Goal: Information Seeking & Learning: Check status

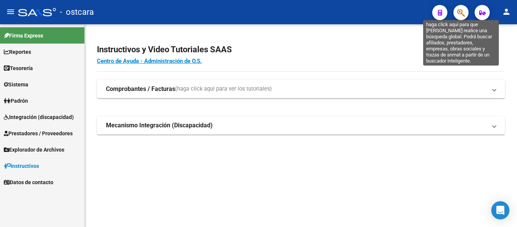
click at [463, 12] on icon "button" at bounding box center [461, 12] width 8 height 9
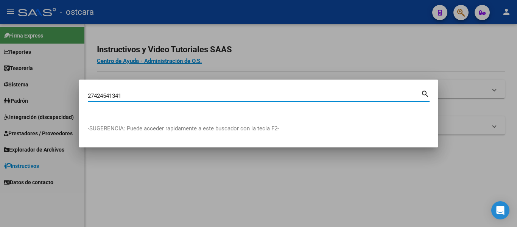
type input "27424541341"
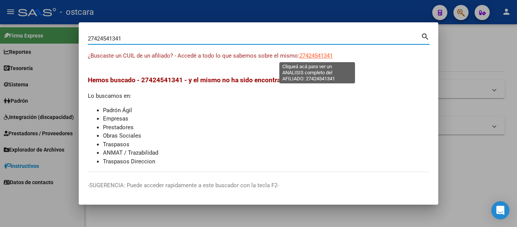
click at [317, 55] on span "27424541341" at bounding box center [315, 55] width 33 height 7
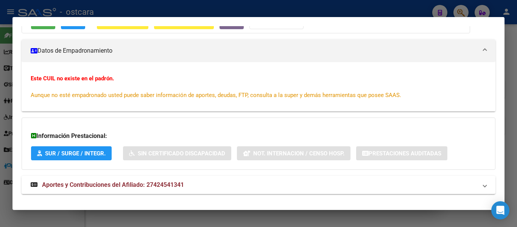
scroll to position [102, 0]
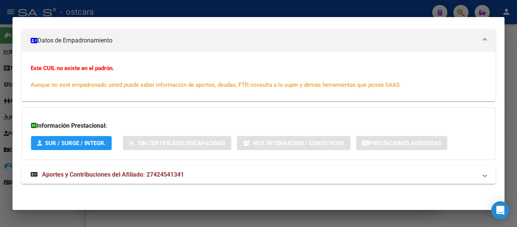
click at [101, 171] on span "Aportes y Contribuciones del Afiliado: 27424541341" at bounding box center [113, 174] width 142 height 7
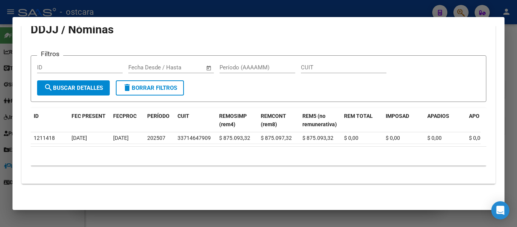
scroll to position [337, 0]
click at [220, 6] on div at bounding box center [258, 113] width 517 height 227
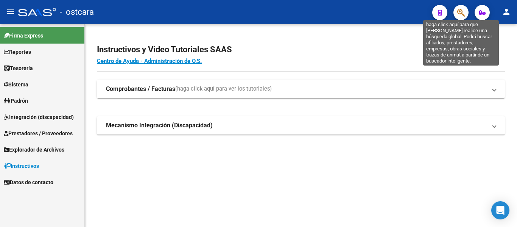
click at [462, 11] on icon "button" at bounding box center [461, 12] width 8 height 9
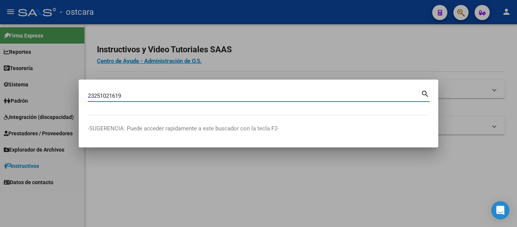
type input "23251021619"
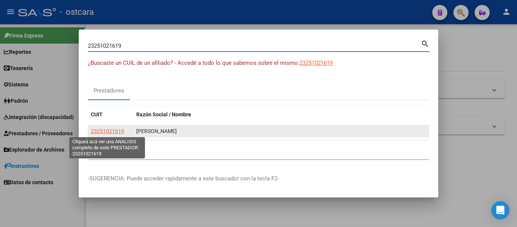
click at [111, 132] on span "23251021619" at bounding box center [107, 131] width 33 height 6
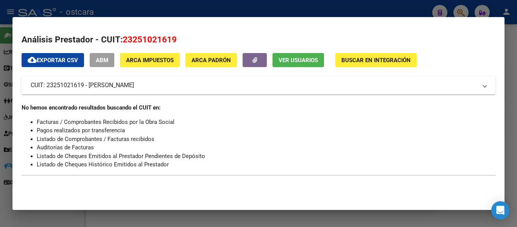
click at [174, 8] on div at bounding box center [258, 113] width 517 height 227
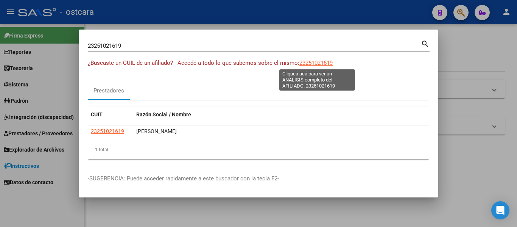
click at [315, 62] on span "23251021619" at bounding box center [315, 62] width 33 height 7
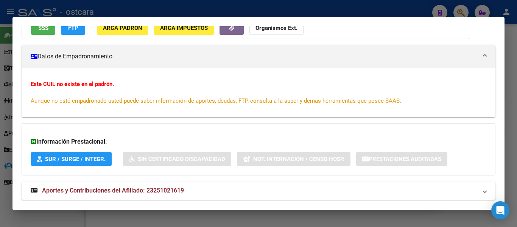
scroll to position [102, 0]
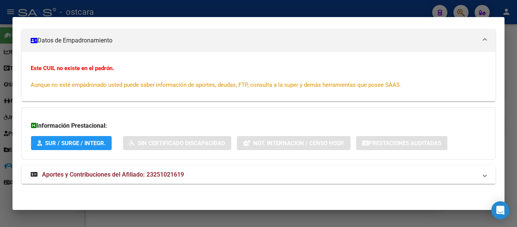
click at [131, 176] on span "Aportes y Contribuciones del Afiliado: 23251021619" at bounding box center [113, 174] width 142 height 7
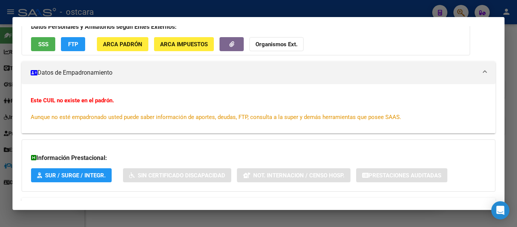
scroll to position [30, 0]
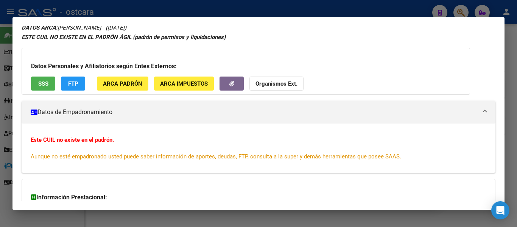
click at [313, 12] on div at bounding box center [258, 113] width 517 height 227
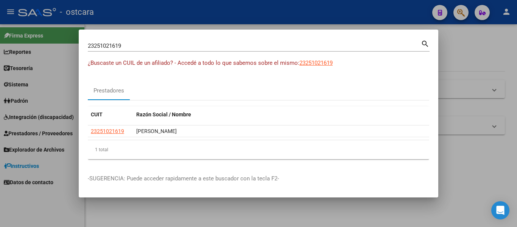
click at [288, 15] on div at bounding box center [258, 113] width 517 height 227
